Goal: Find specific page/section: Find specific page/section

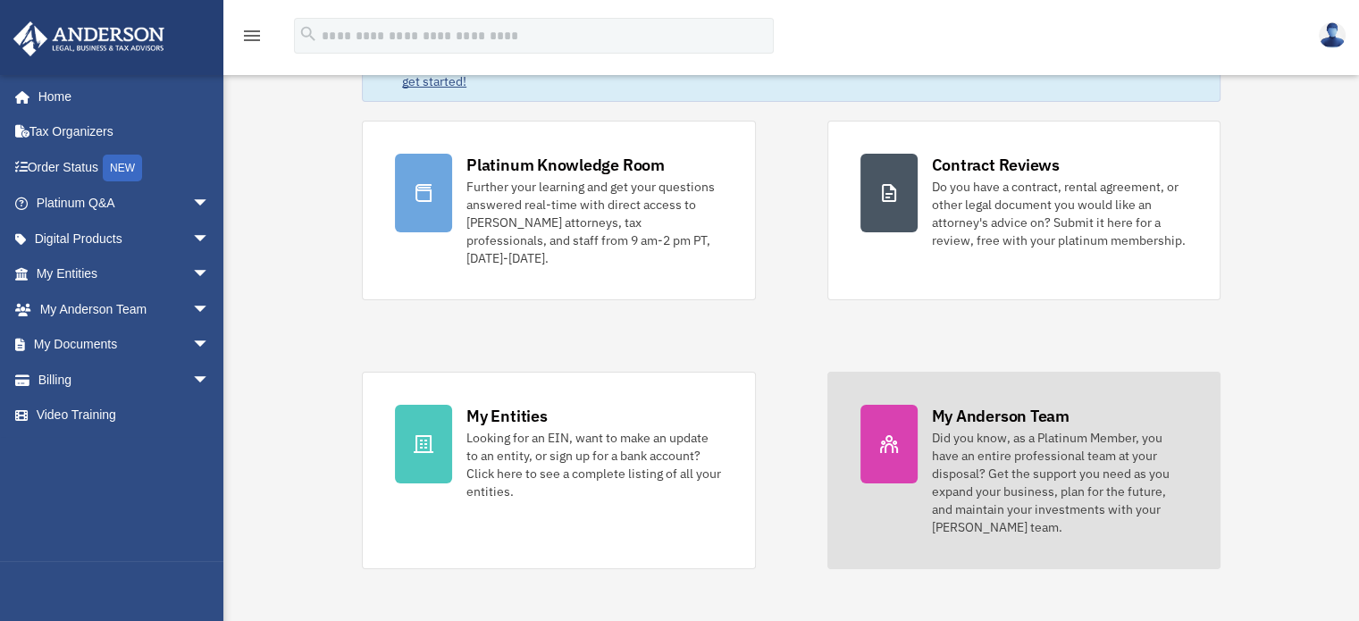
scroll to position [148, 0]
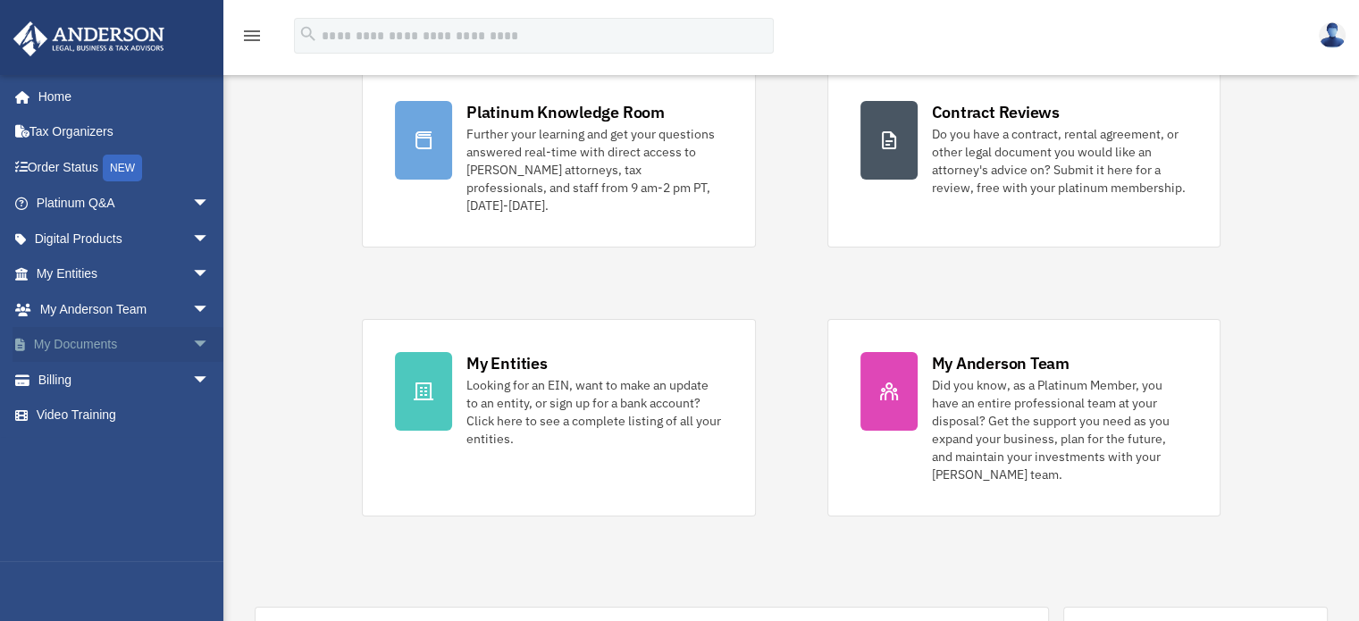
click at [74, 338] on link "My Documents arrow_drop_down" at bounding box center [125, 345] width 224 height 36
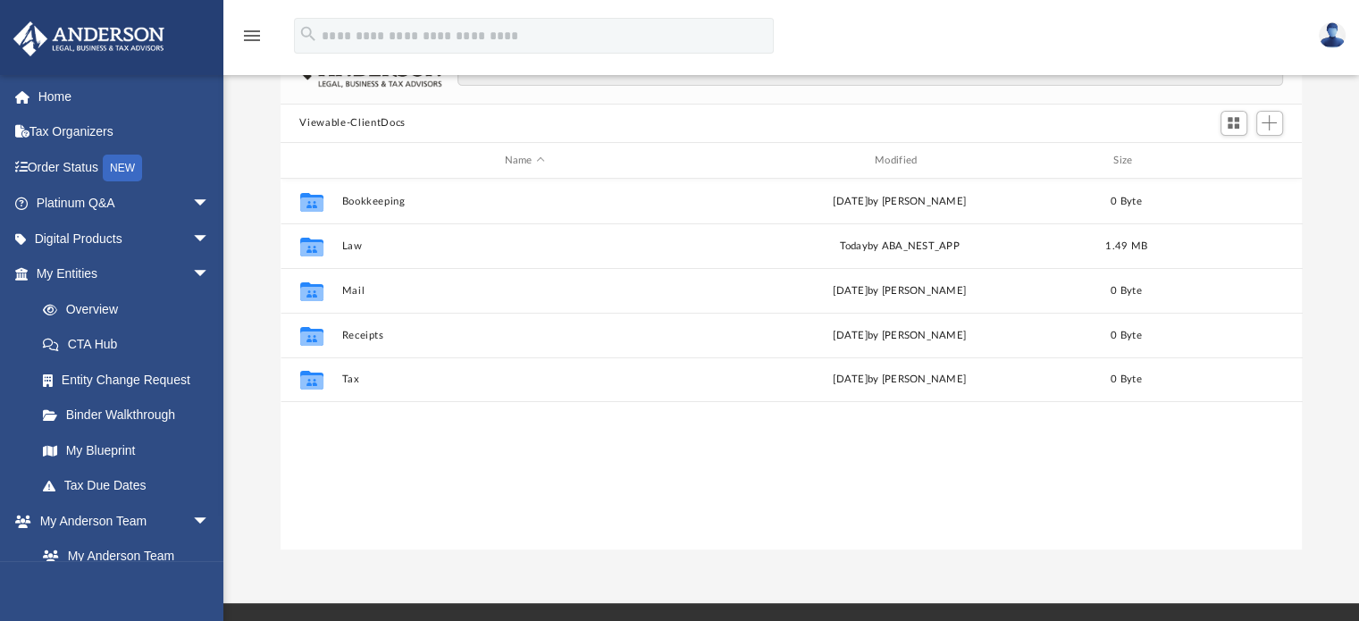
scroll to position [148, 0]
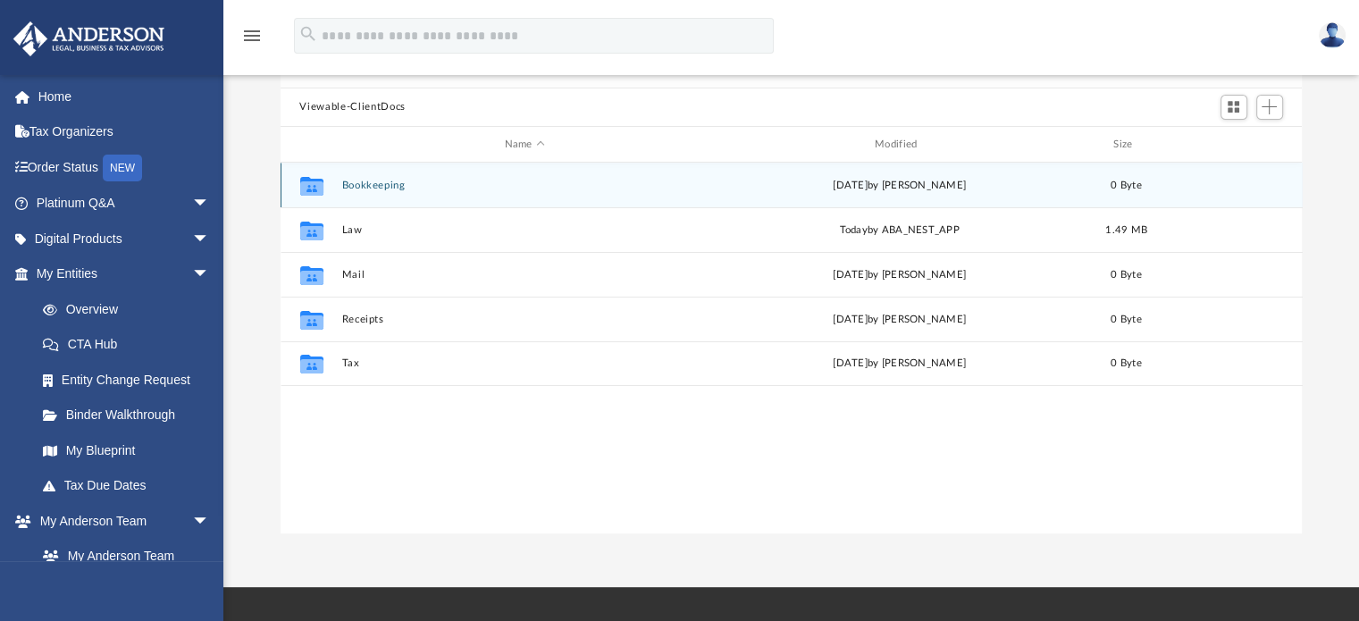
click at [350, 191] on div "Collaborated Folder Bookkeeping [DATE] by [PERSON_NAME] 0 Byte" at bounding box center [792, 185] width 1022 height 45
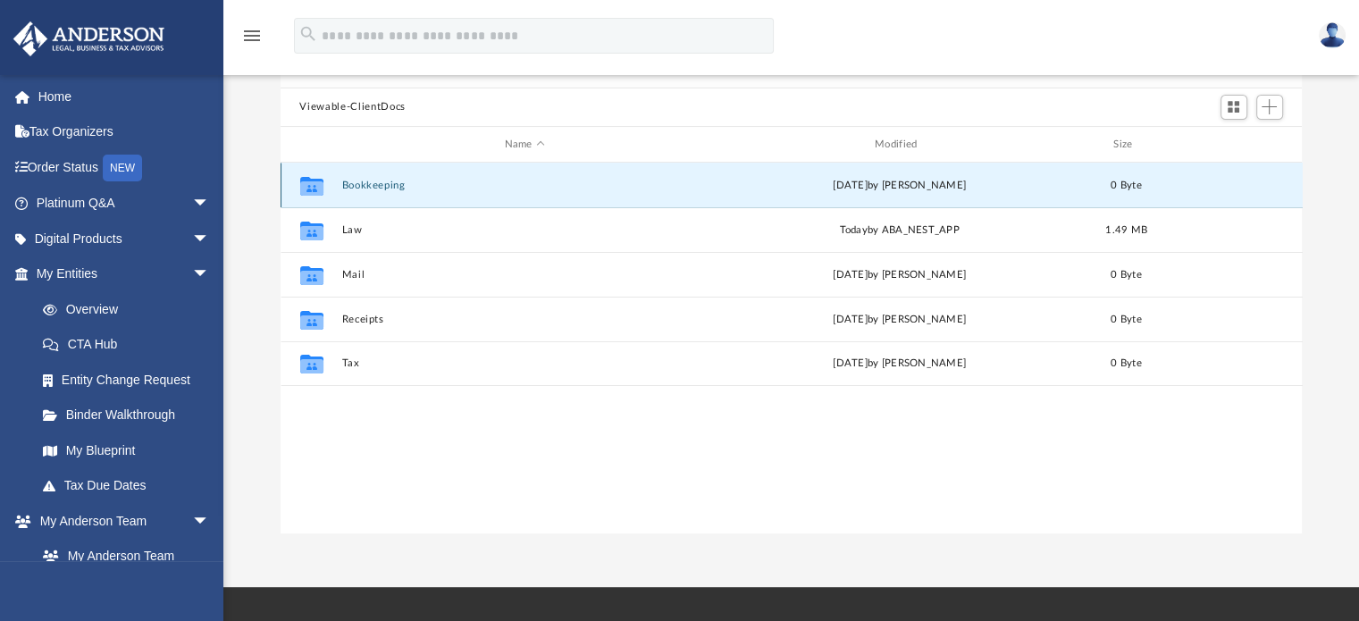
click at [350, 191] on div "Collaborated Folder Bookkeeping Mon Jul 7 2025 by Charles Rogler 0 Byte" at bounding box center [792, 185] width 1022 height 45
click at [382, 185] on button "Bookkeeping" at bounding box center [524, 186] width 366 height 12
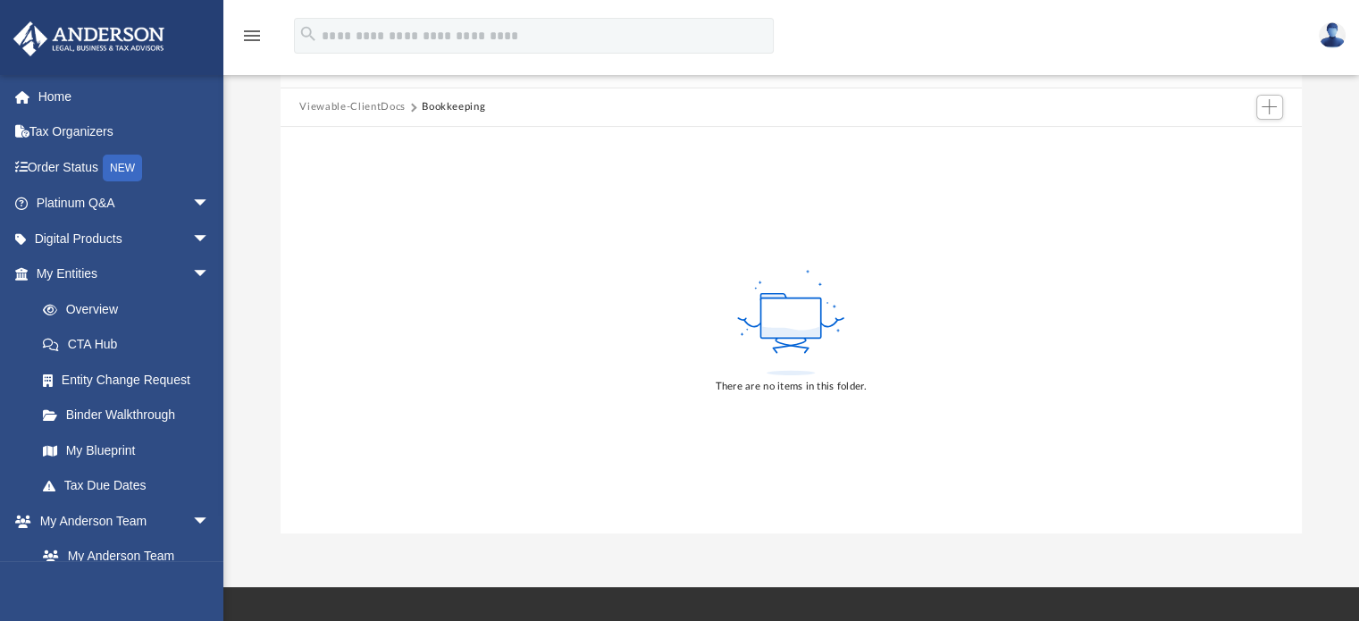
click at [378, 108] on button "Viewable-ClientDocs" at bounding box center [351, 107] width 105 height 16
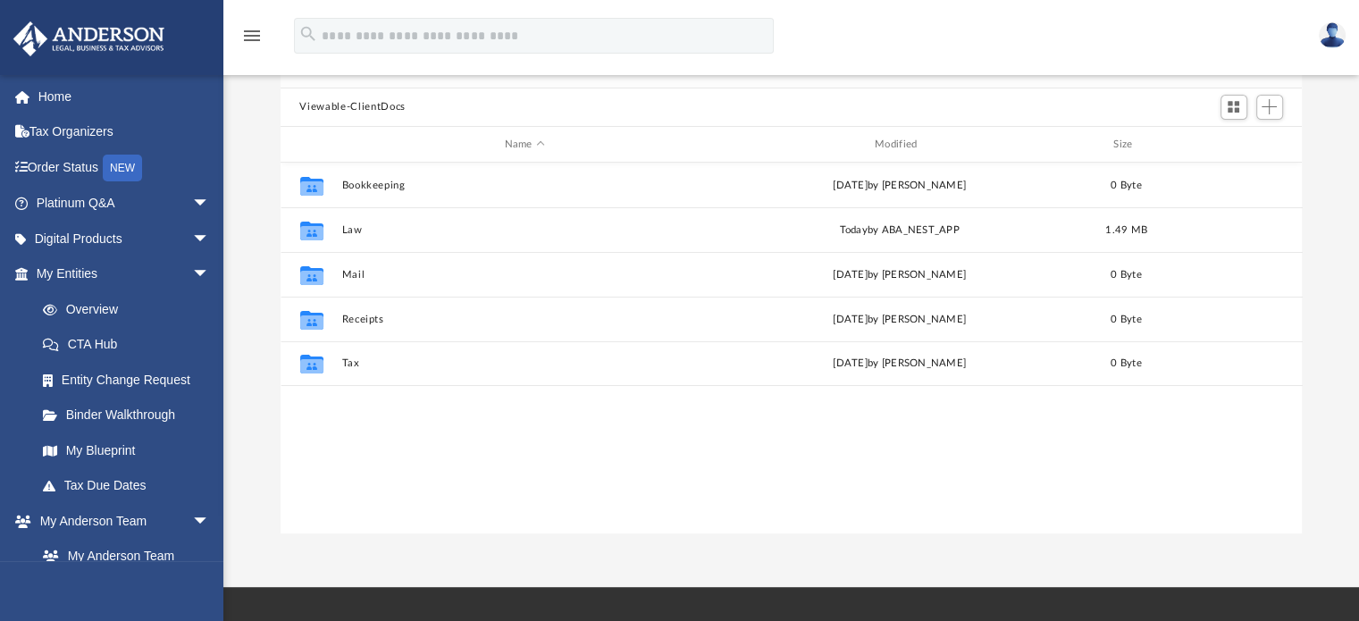
scroll to position [392, 1008]
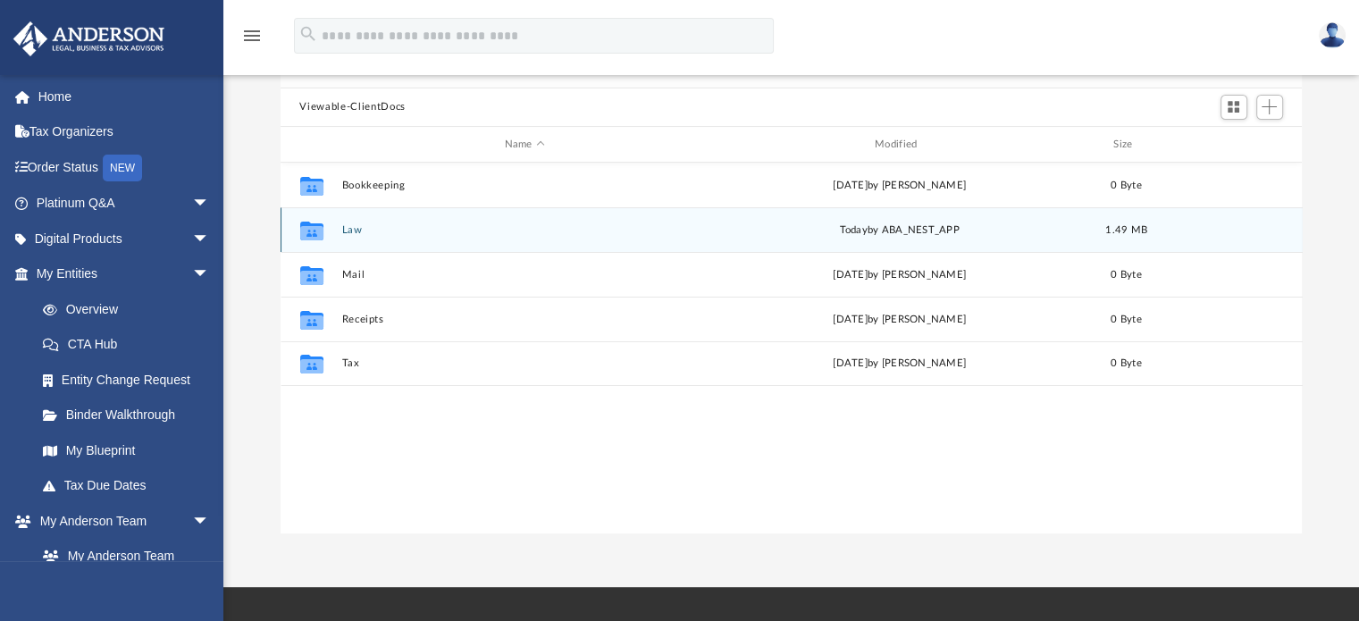
click at [339, 229] on div "Collaborated Folder Law today by ABA_NEST_APP 1.49 MB" at bounding box center [792, 229] width 1022 height 45
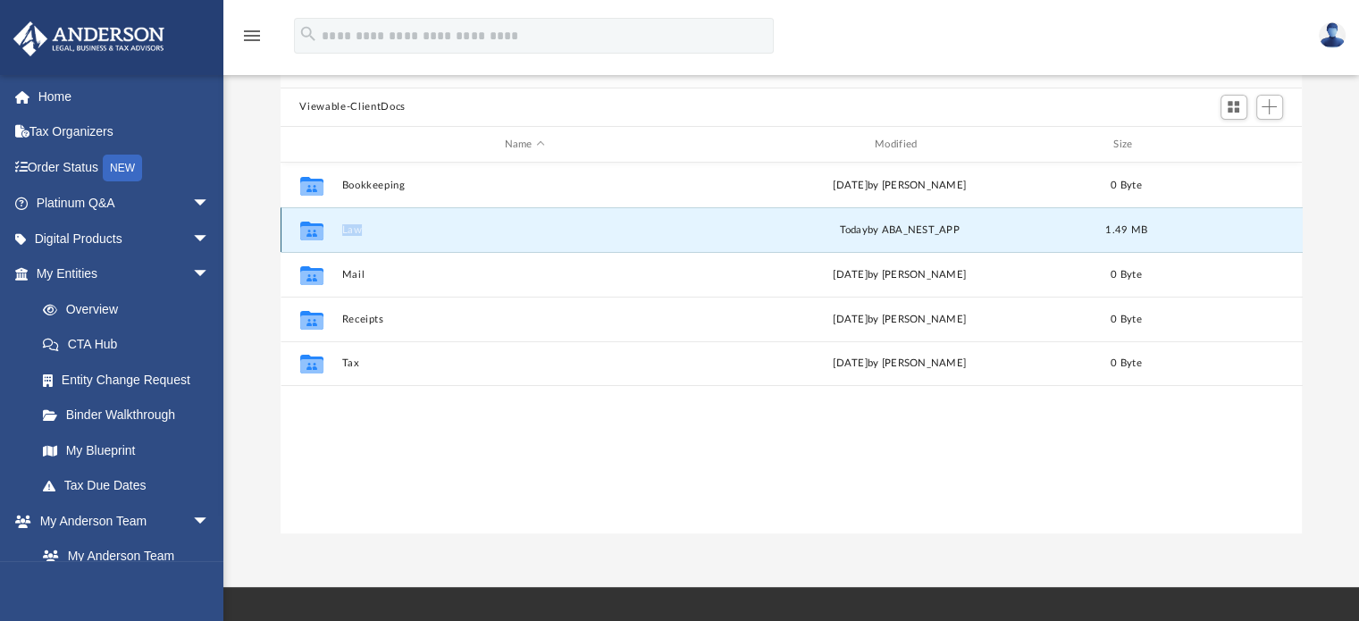
click at [339, 229] on div "Collaborated Folder Law today by ABA_NEST_APP 1.49 MB" at bounding box center [792, 229] width 1022 height 45
click at [348, 229] on button "Law" at bounding box center [524, 230] width 366 height 12
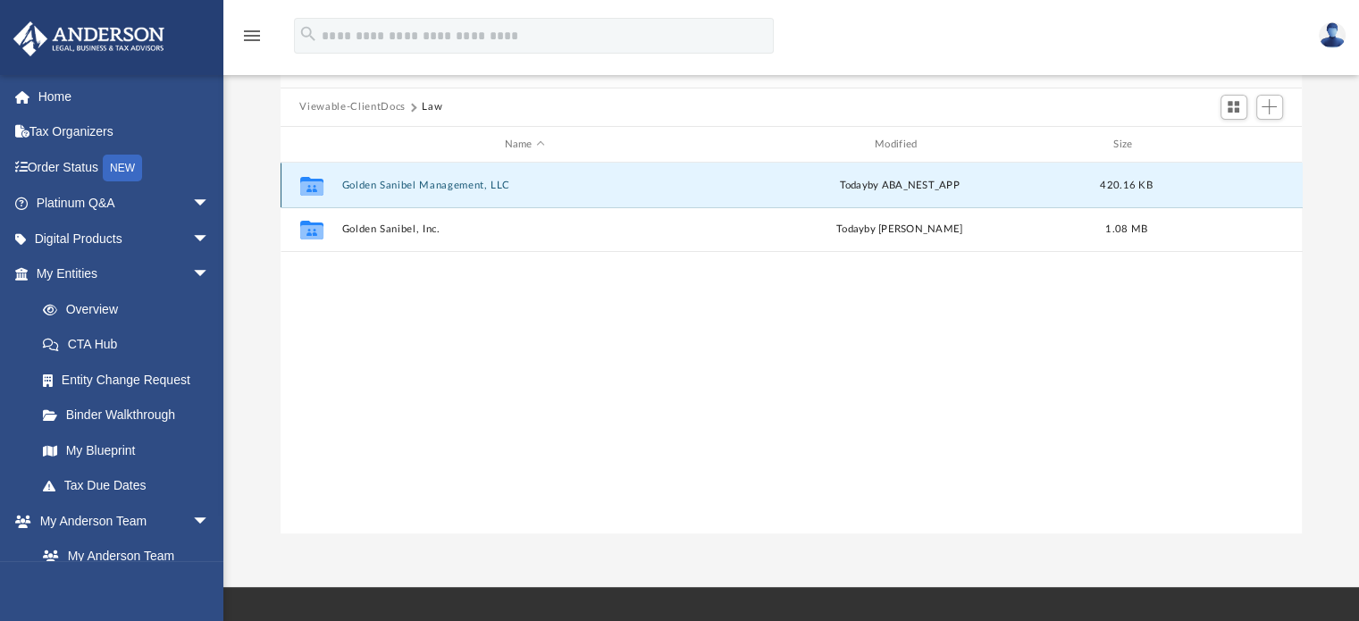
click at [380, 181] on button "Golden Sanibel Management, LLC" at bounding box center [524, 186] width 366 height 12
click at [380, 182] on button "Golden Sanibel Management, LLC" at bounding box center [524, 186] width 366 height 12
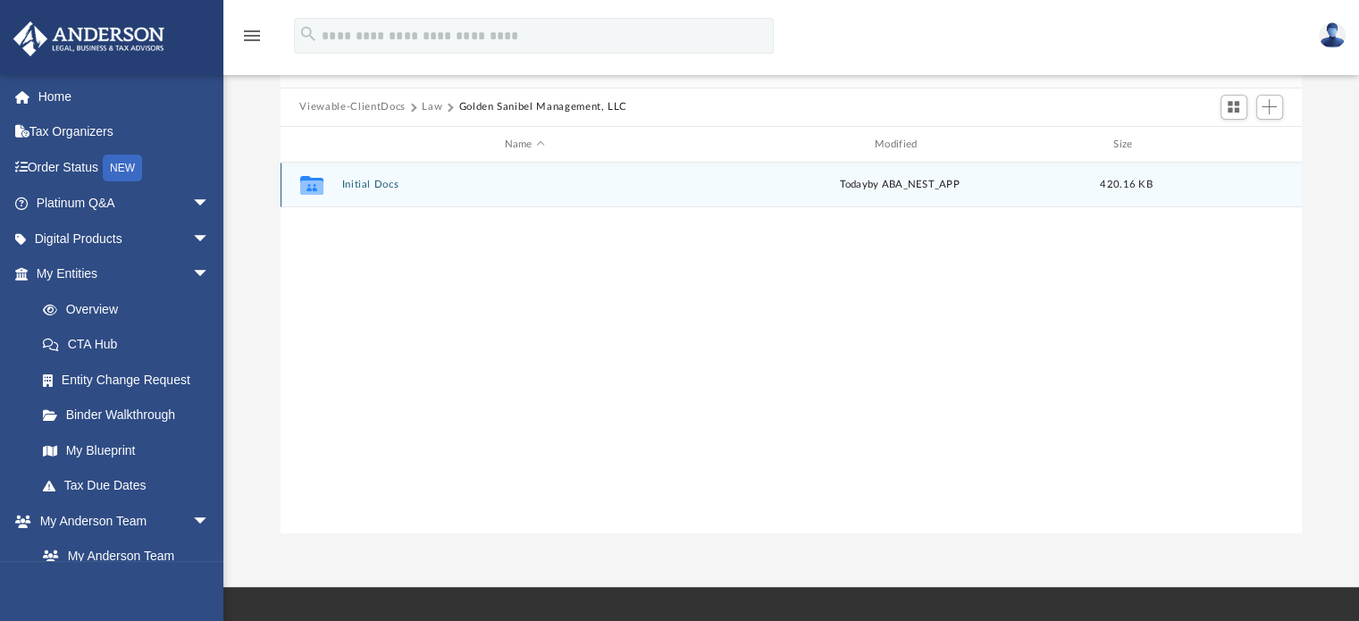
click at [381, 183] on button "Initial Docs" at bounding box center [524, 186] width 366 height 12
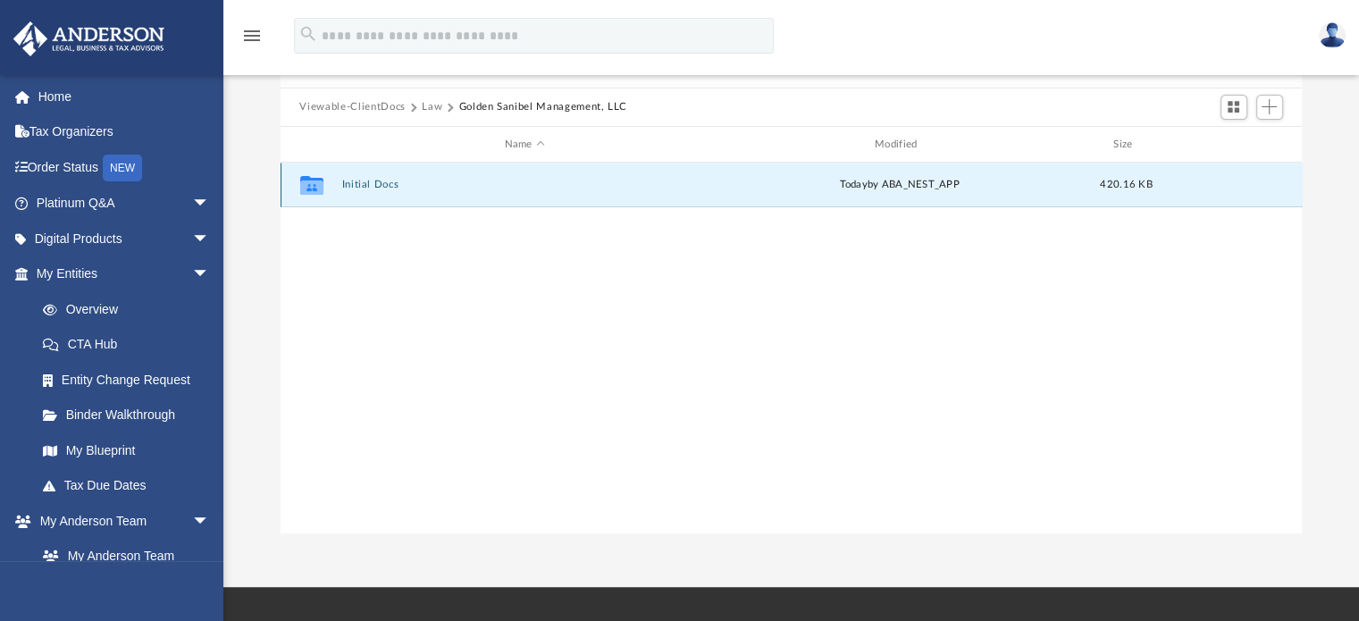
click at [381, 183] on button "Initial Docs" at bounding box center [524, 186] width 366 height 12
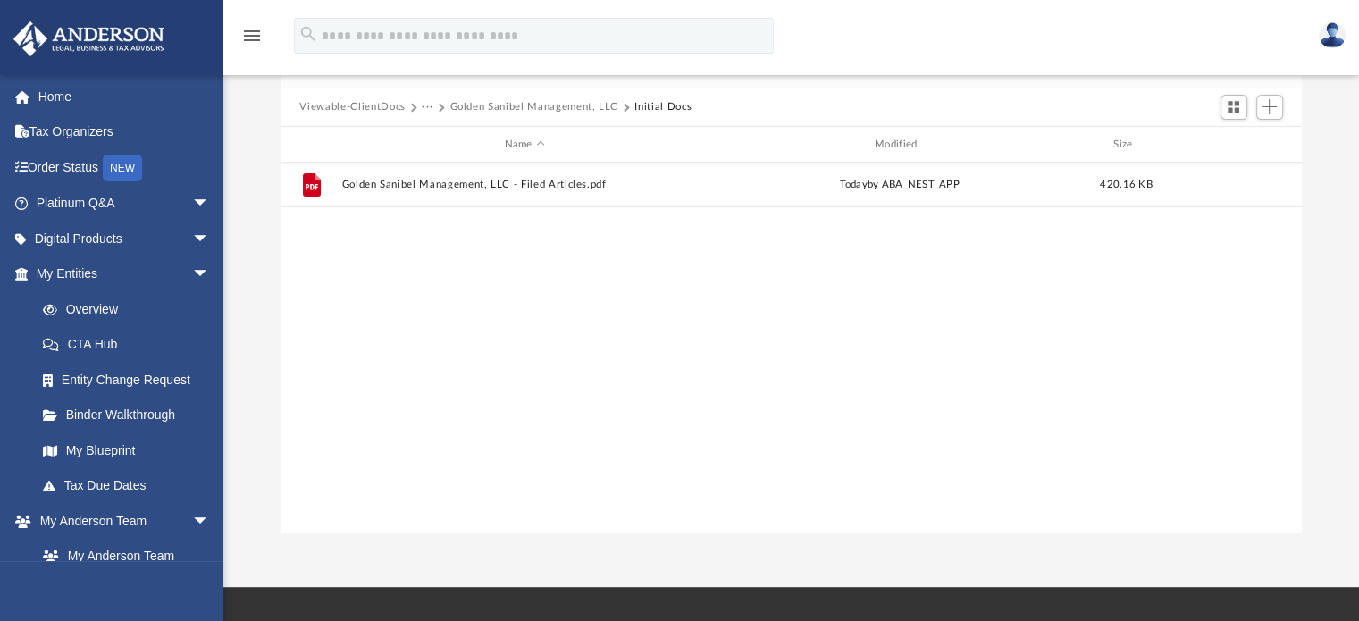
click at [490, 100] on button "Golden Sanibel Management, LLC" at bounding box center [533, 107] width 169 height 16
click at [432, 105] on button "Law" at bounding box center [432, 107] width 21 height 16
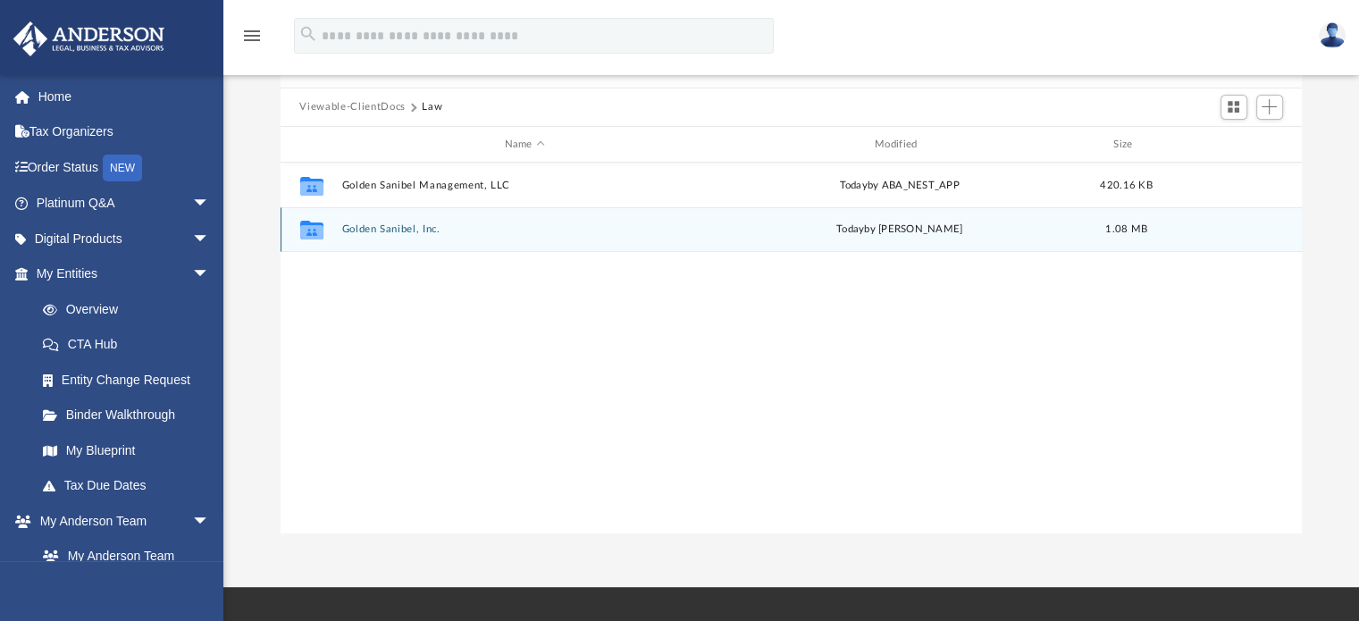
click at [407, 224] on button "Golden Sanibel, Inc." at bounding box center [524, 230] width 366 height 12
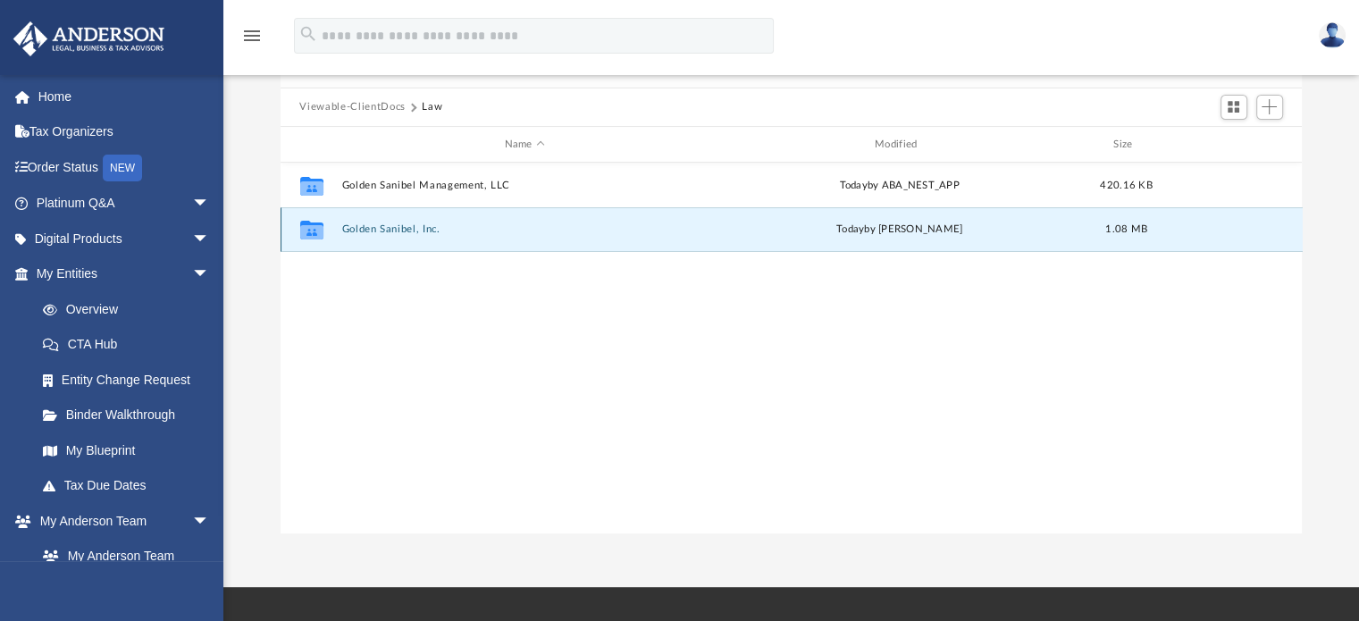
click at [407, 224] on button "Golden Sanibel, Inc." at bounding box center [524, 230] width 366 height 12
